Goal: Information Seeking & Learning: Learn about a topic

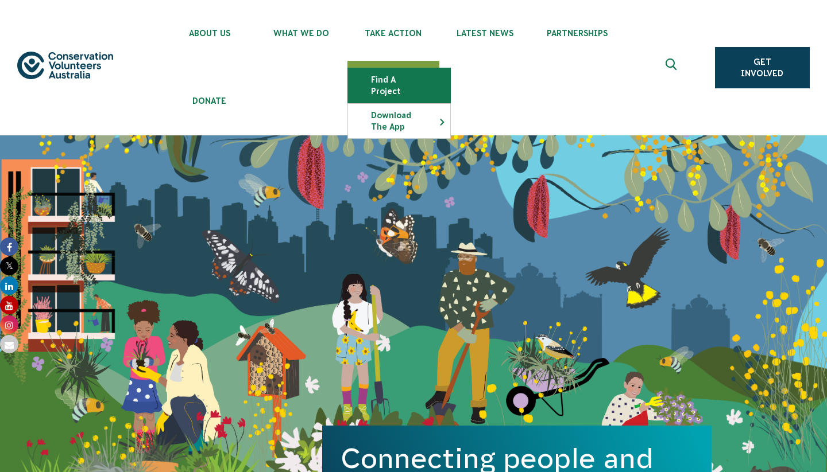
click at [389, 79] on link "Find a project" at bounding box center [399, 85] width 102 height 34
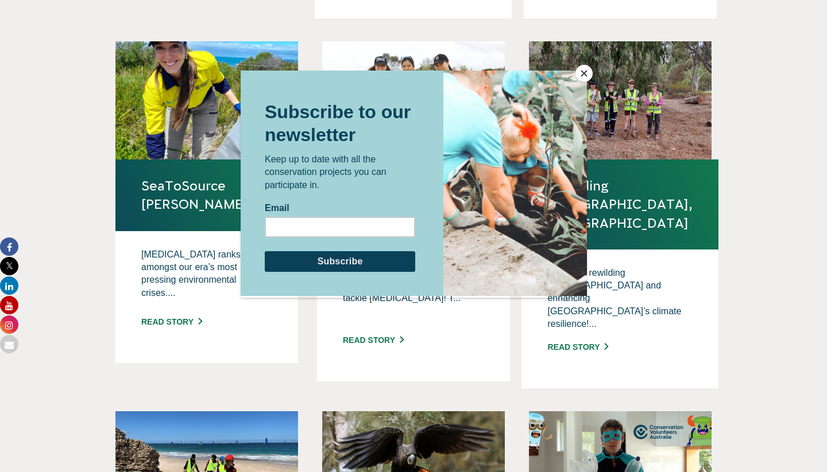
scroll to position [708, 0]
click at [584, 73] on button "Close" at bounding box center [583, 73] width 17 height 17
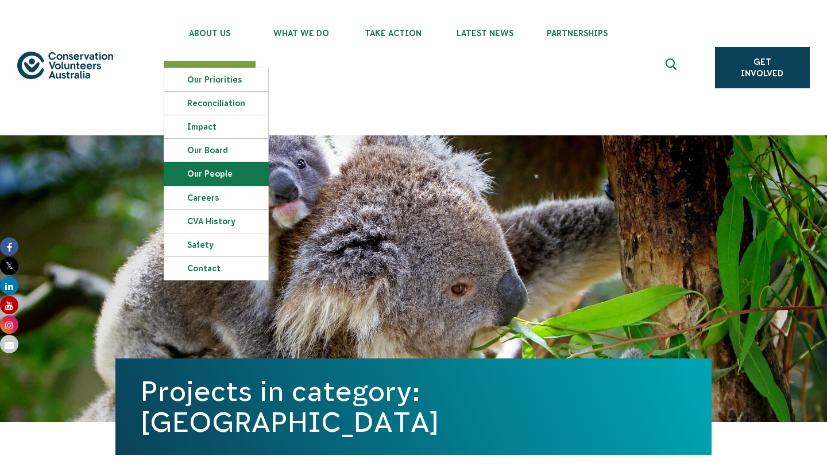
click at [198, 173] on link "Our People" at bounding box center [216, 173] width 104 height 23
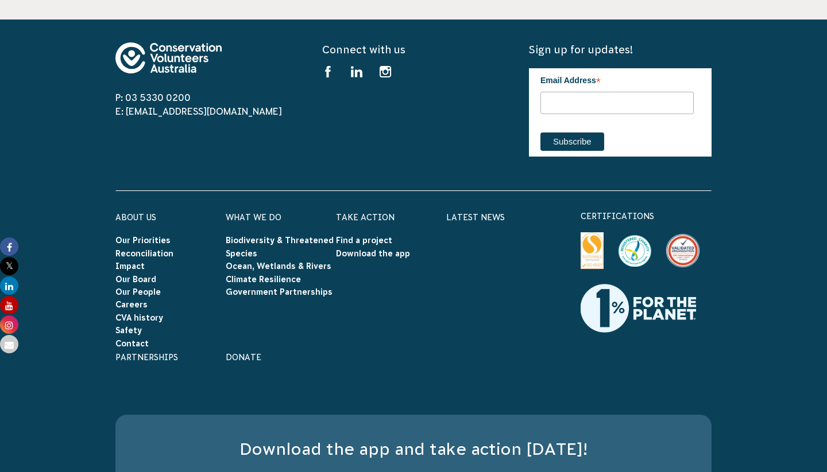
scroll to position [2096, 0]
